Goal: Information Seeking & Learning: Find specific page/section

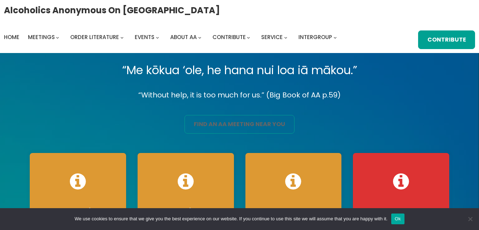
click at [221, 124] on link "find an aa meeting near you" at bounding box center [239, 124] width 110 height 19
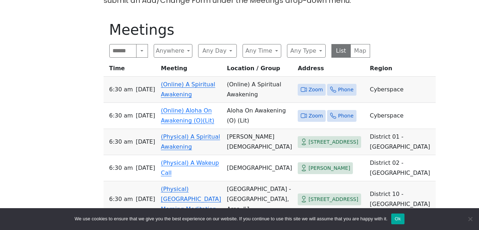
click at [203, 87] on link "(Online) A Spiritual Awakening" at bounding box center [188, 89] width 54 height 17
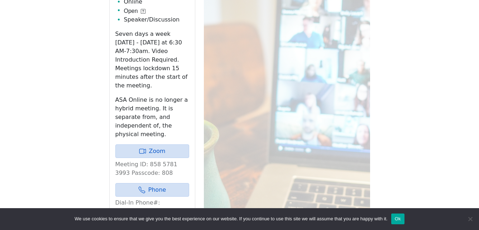
scroll to position [410, 0]
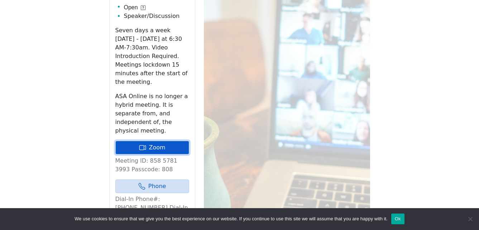
click at [173, 141] on link "Zoom" at bounding box center [152, 148] width 74 height 14
